Goal: Book appointment/travel/reservation

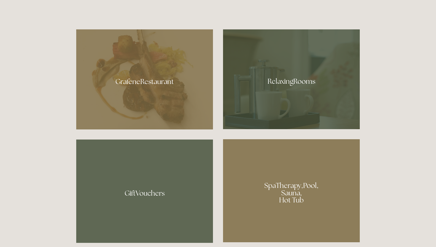
scroll to position [361, 0]
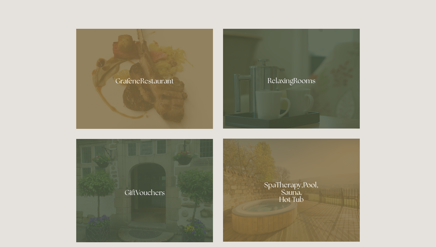
click at [156, 77] on div at bounding box center [144, 79] width 137 height 100
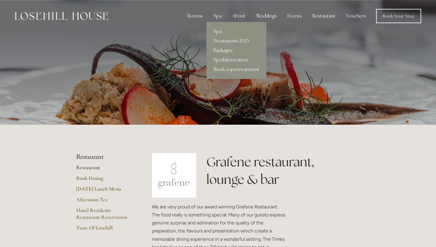
click at [219, 30] on link "Spa" at bounding box center [237, 32] width 60 height 10
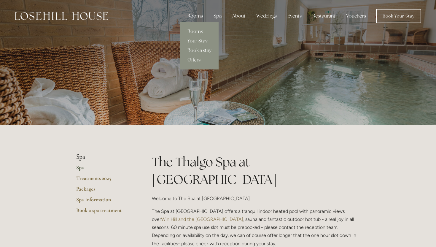
click at [194, 60] on link "Offers" at bounding box center [200, 60] width 38 height 10
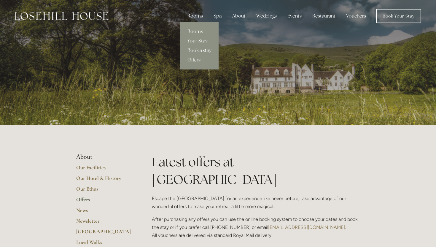
click at [195, 48] on link "Book a stay" at bounding box center [200, 51] width 38 height 10
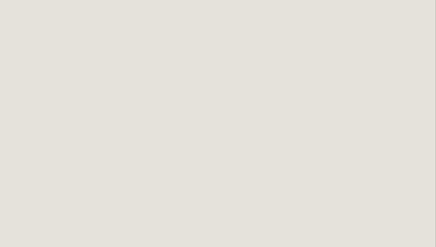
scroll to position [593, 0]
